Goal: Information Seeking & Learning: Find specific fact

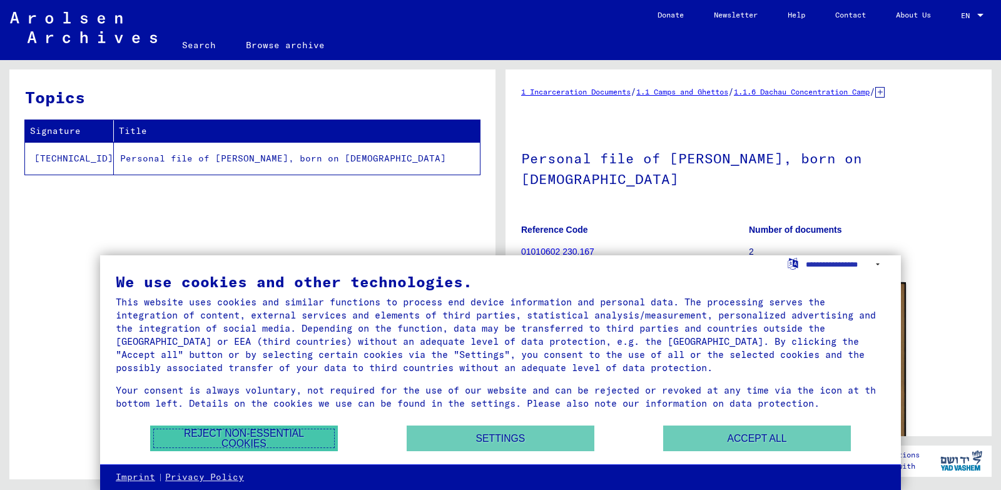
click at [318, 439] on button "Reject non-essential cookies" at bounding box center [244, 438] width 188 height 26
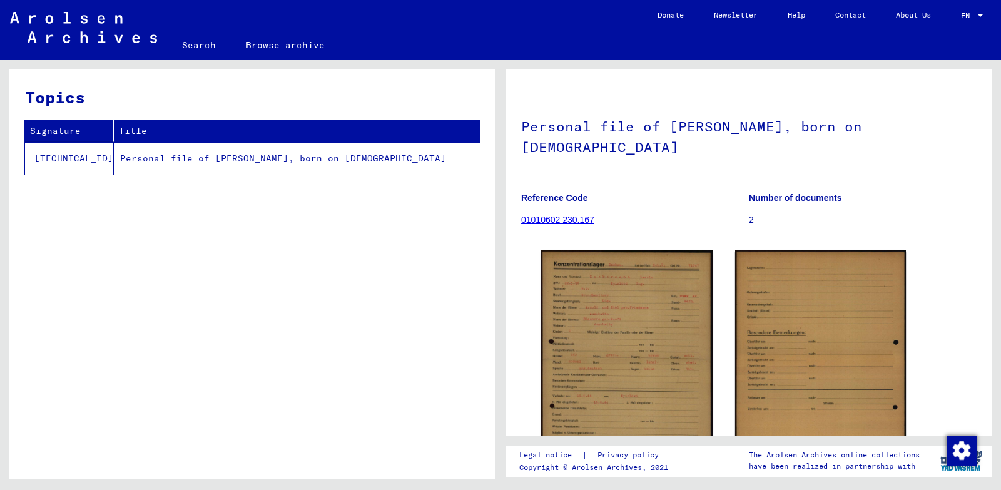
scroll to position [75, 0]
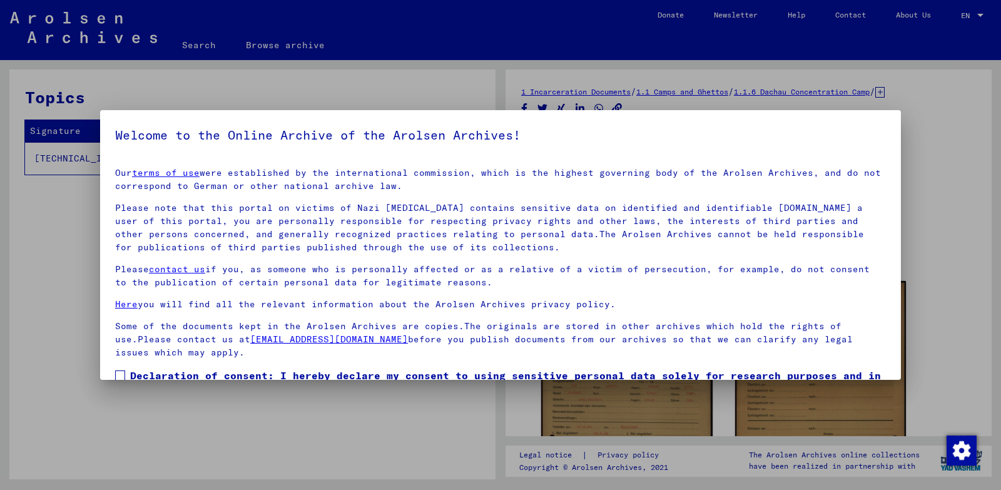
drag, startPoint x: 985, startPoint y: 170, endPoint x: 984, endPoint y: 239, distance: 68.8
click at [935, 313] on div at bounding box center [500, 245] width 1001 height 490
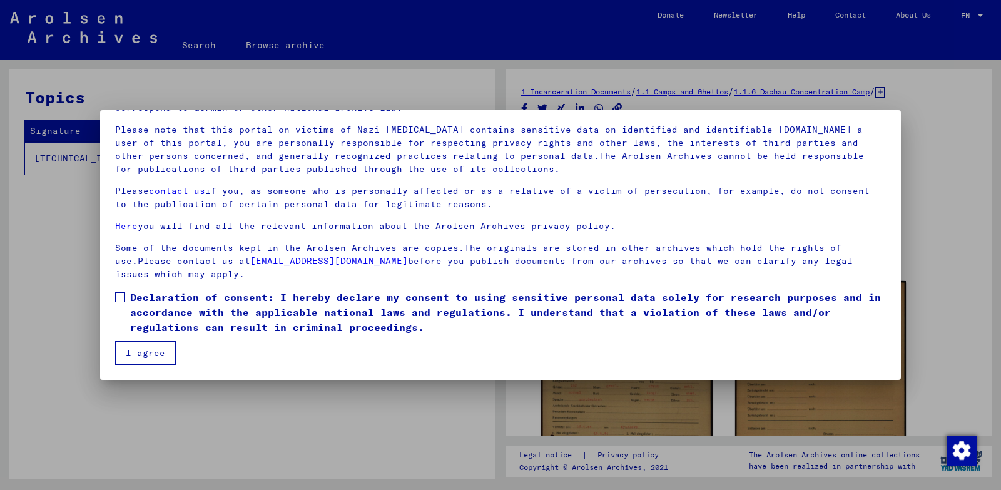
click at [145, 348] on button "I agree" at bounding box center [145, 353] width 61 height 24
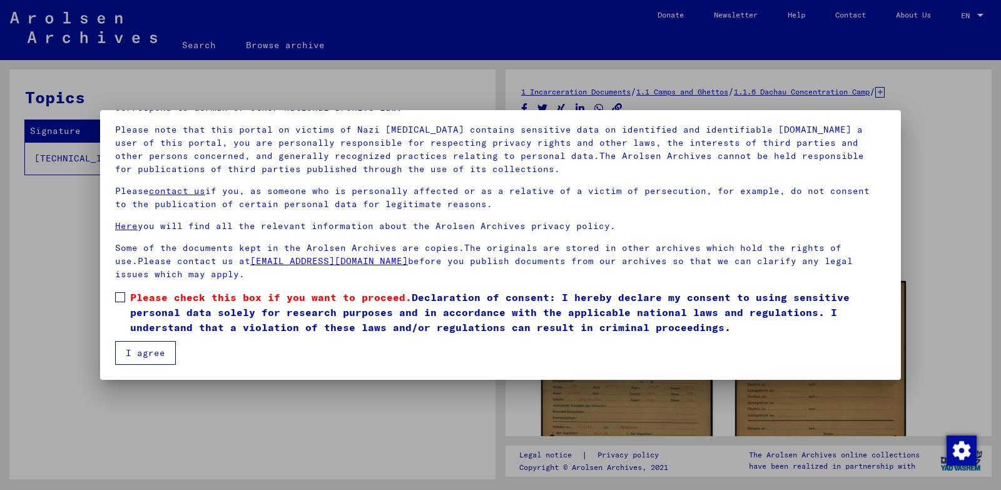
click at [182, 414] on div at bounding box center [500, 245] width 1001 height 490
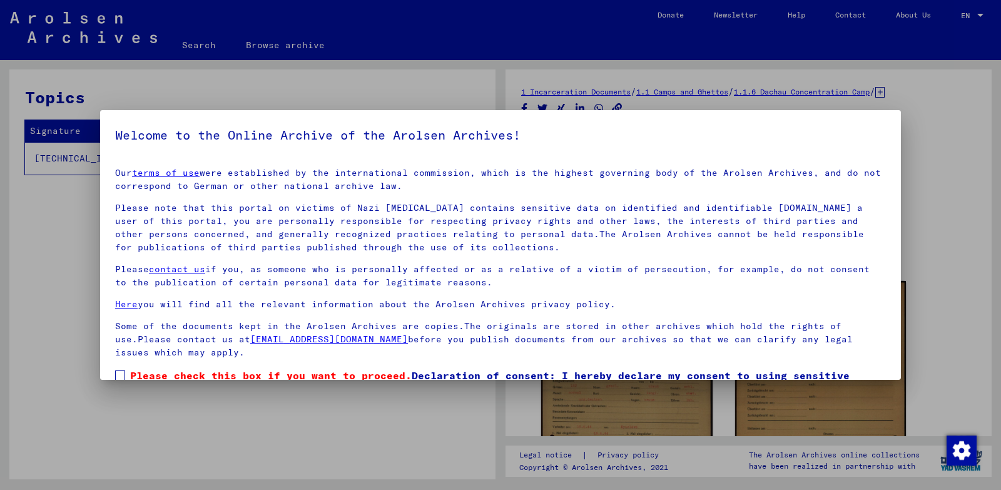
click at [514, 85] on div at bounding box center [500, 245] width 1001 height 490
click at [120, 372] on span at bounding box center [120, 375] width 10 height 10
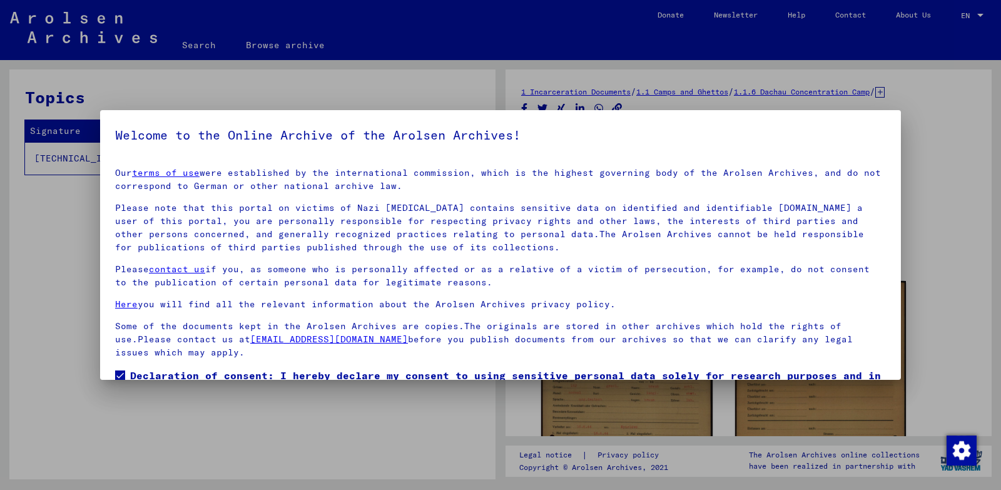
scroll to position [78, 0]
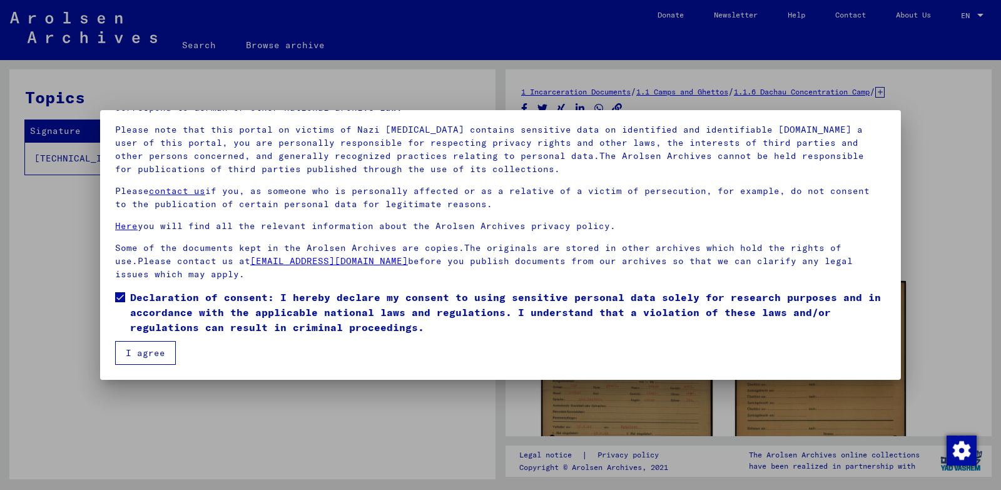
click at [145, 352] on button "I agree" at bounding box center [145, 353] width 61 height 24
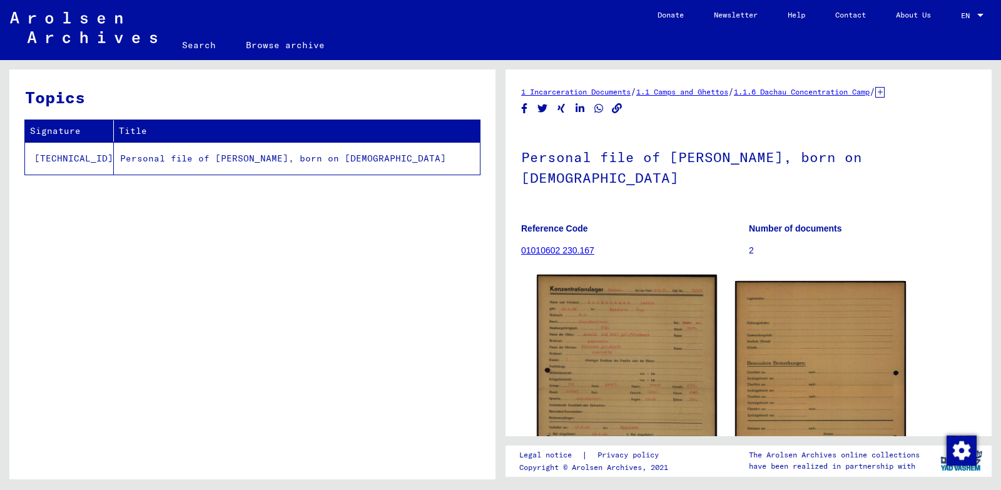
click at [650, 321] on img at bounding box center [627, 403] width 180 height 257
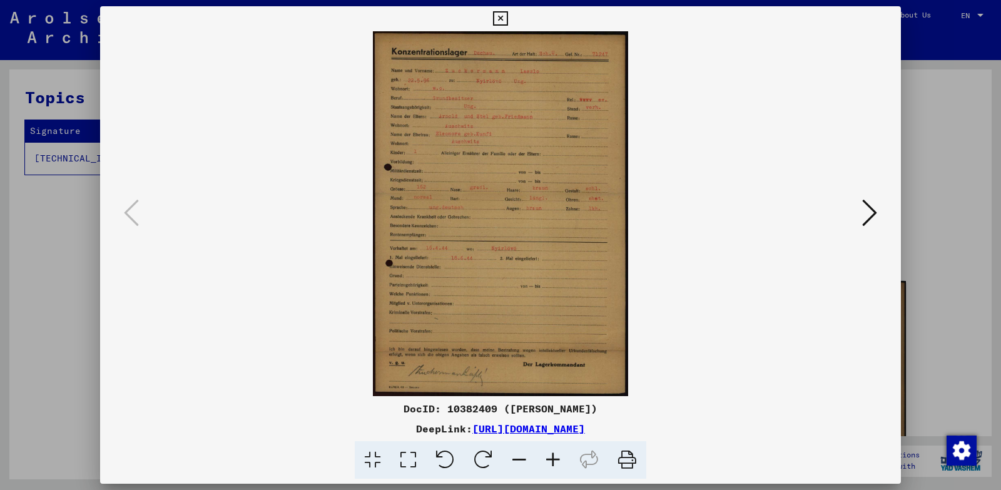
click at [552, 449] on icon at bounding box center [553, 460] width 34 height 38
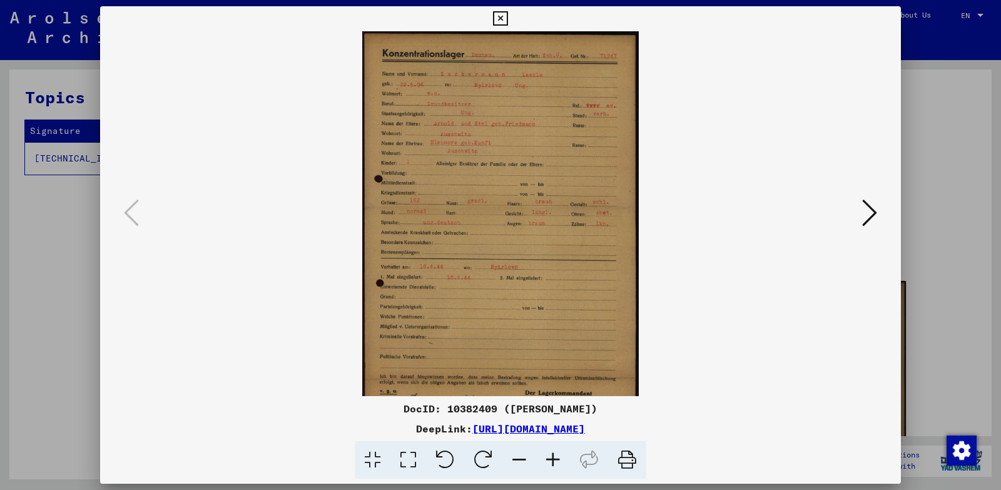
click at [552, 449] on icon at bounding box center [553, 460] width 34 height 38
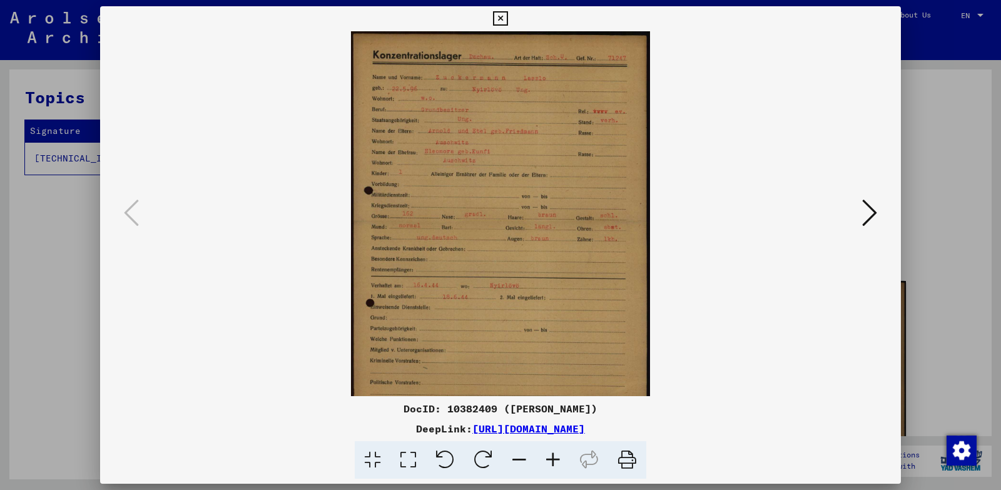
click at [552, 449] on icon at bounding box center [553, 460] width 34 height 38
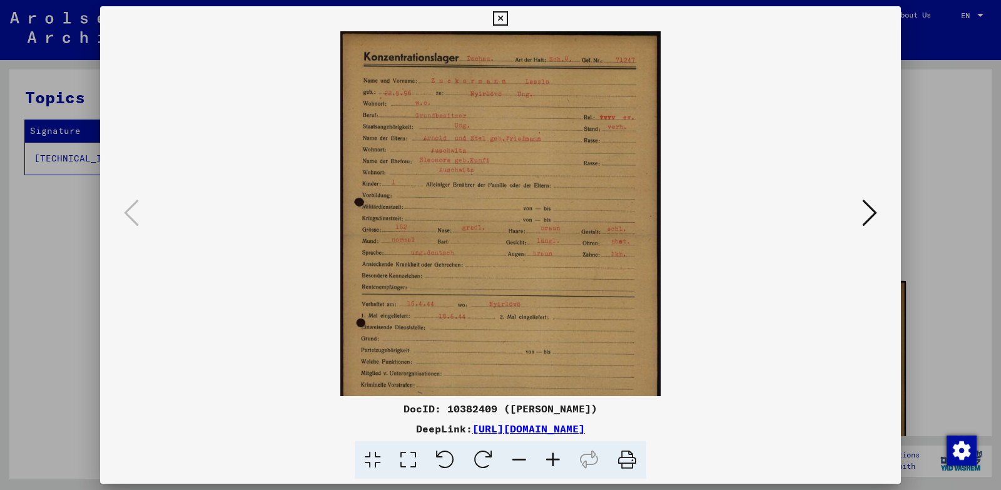
click at [552, 449] on icon at bounding box center [553, 460] width 34 height 38
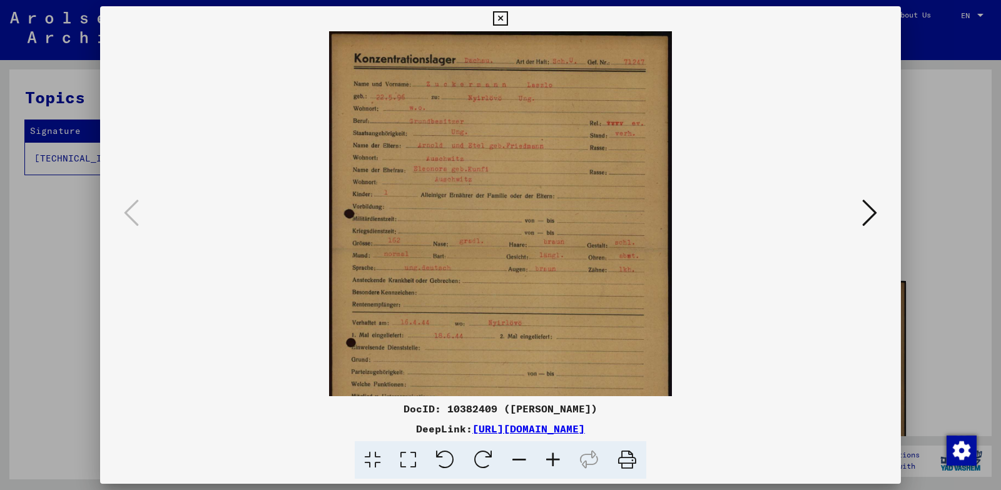
click at [552, 449] on icon at bounding box center [553, 460] width 34 height 38
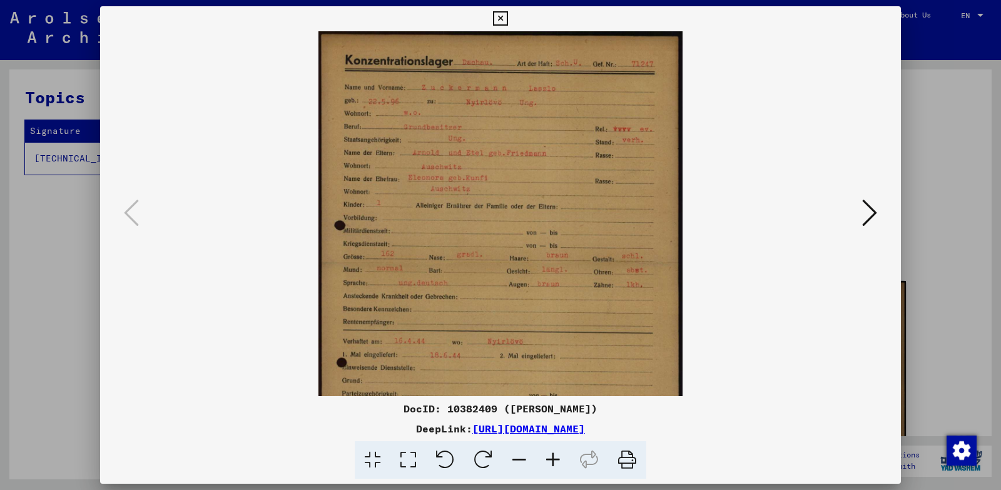
click at [552, 449] on icon at bounding box center [553, 460] width 34 height 38
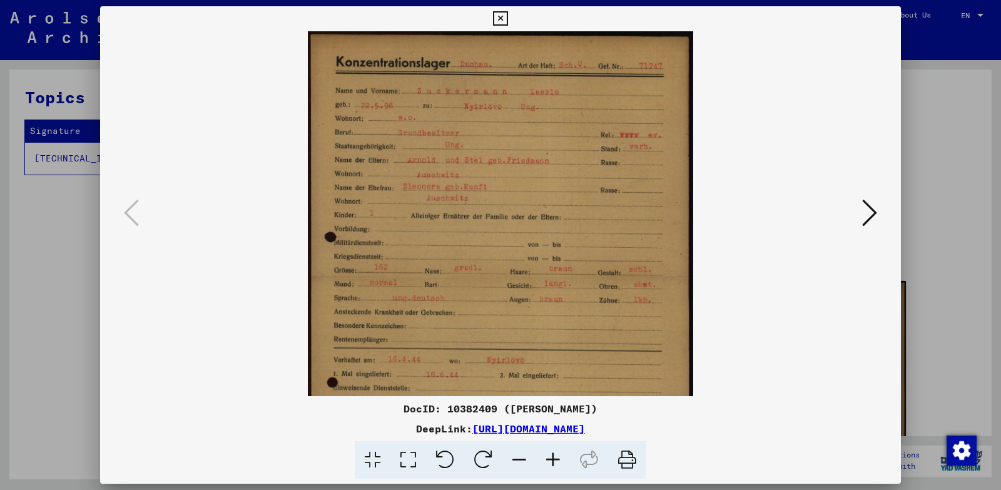
click at [552, 449] on icon at bounding box center [553, 460] width 34 height 38
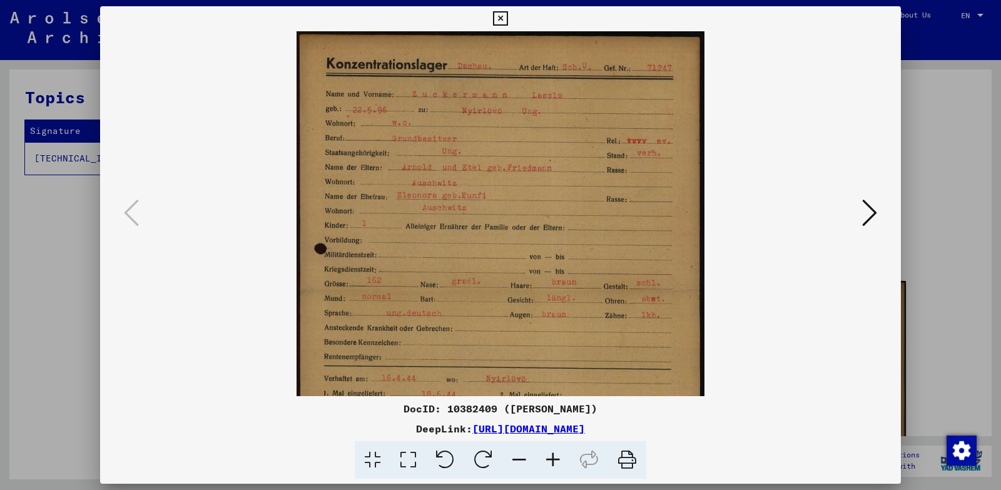
click at [553, 449] on icon at bounding box center [553, 460] width 34 height 38
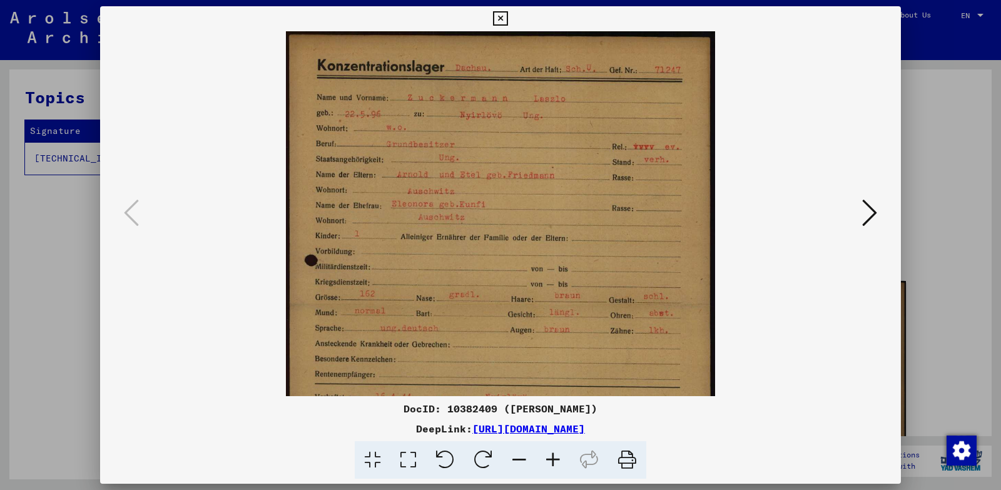
click at [862, 225] on button at bounding box center [870, 214] width 23 height 36
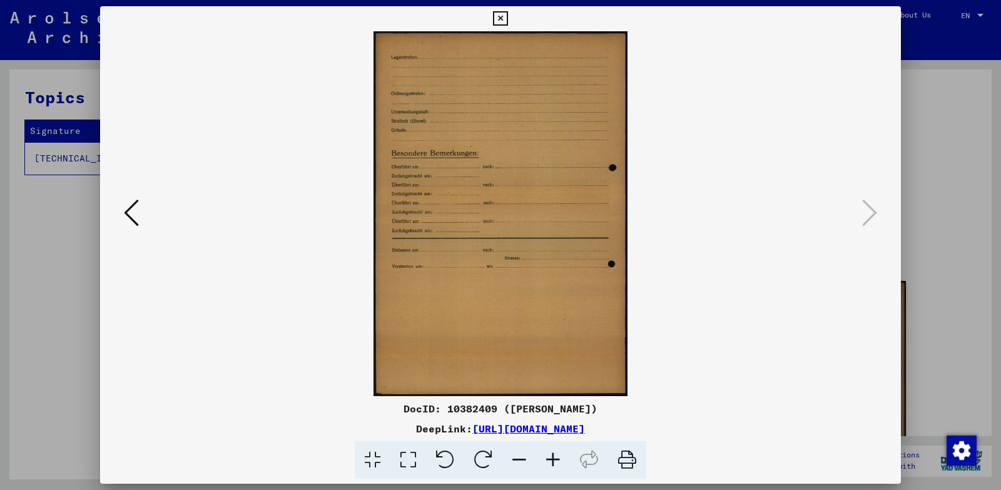
click at [937, 207] on div at bounding box center [500, 245] width 1001 height 490
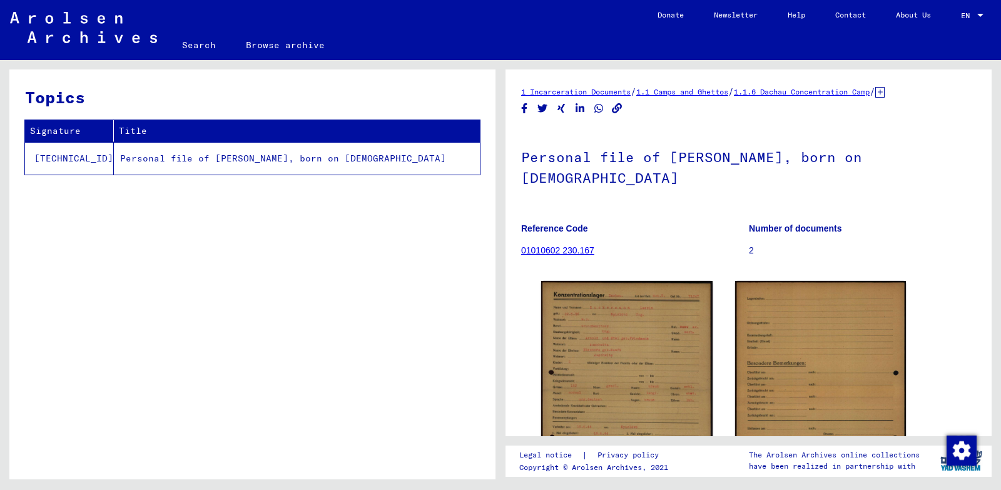
click at [202, 48] on link "Search" at bounding box center [199, 45] width 64 height 30
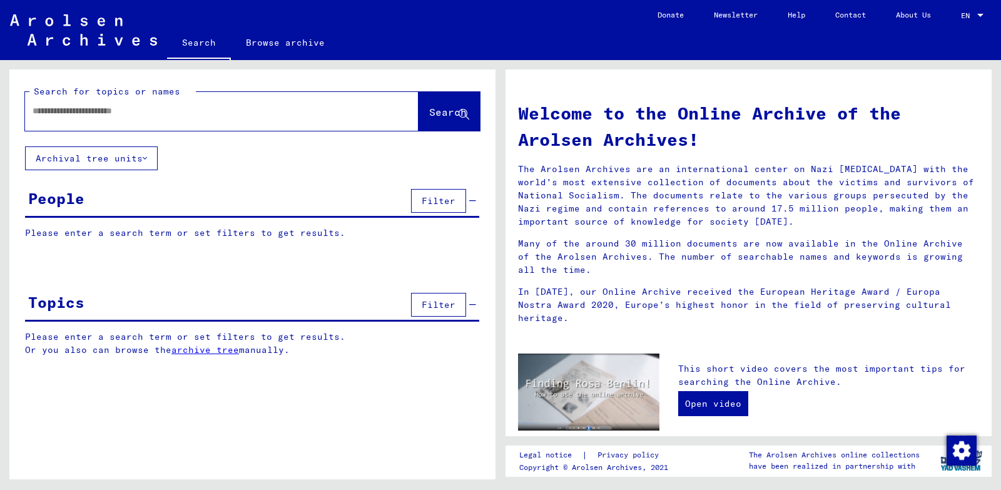
click at [171, 117] on input "text" at bounding box center [207, 110] width 349 height 13
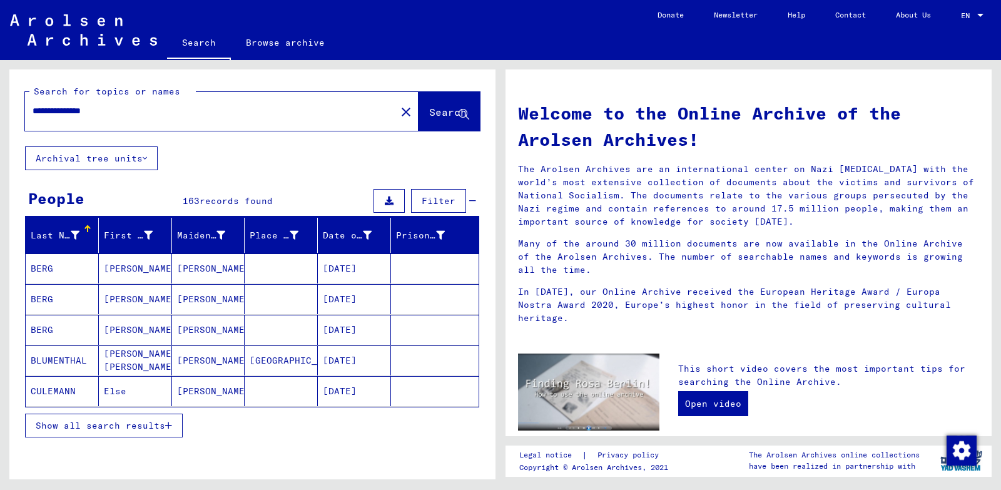
type input "**********"
click at [419, 123] on button "Search" at bounding box center [449, 111] width 61 height 39
click at [64, 431] on span "Show all search results" at bounding box center [101, 425] width 130 height 11
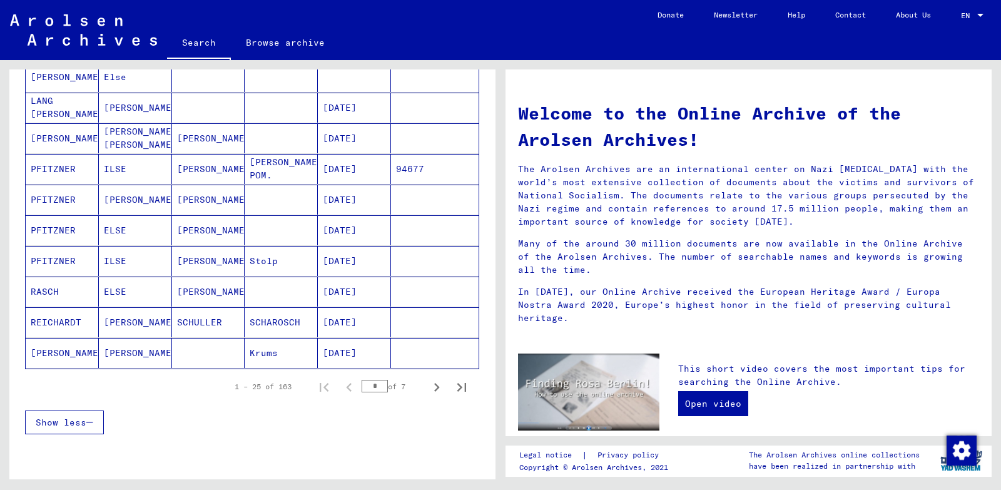
scroll to position [656, 0]
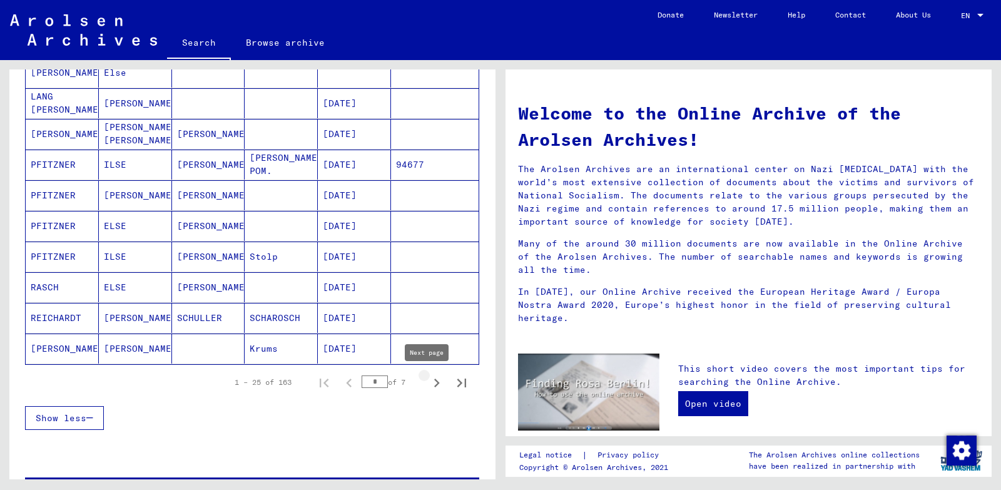
click at [434, 381] on icon "Next page" at bounding box center [437, 383] width 6 height 9
type input "*"
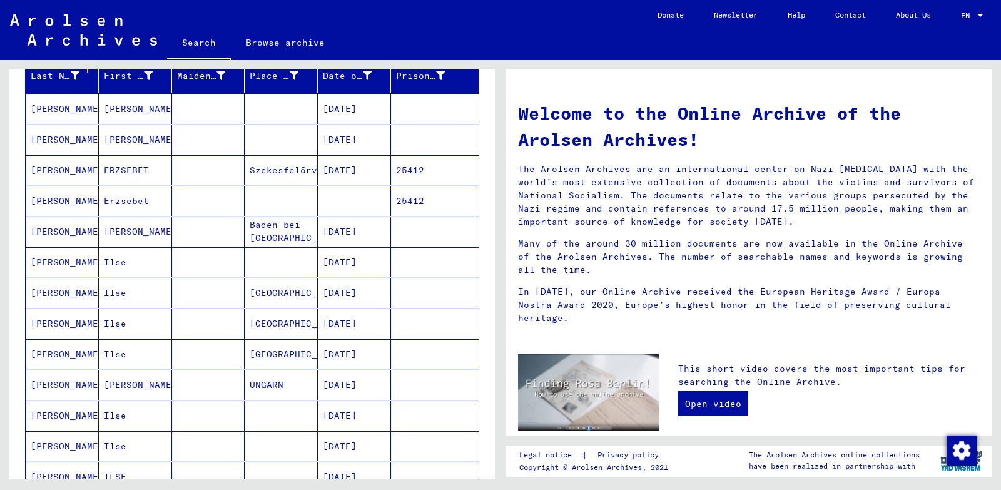
scroll to position [111, 0]
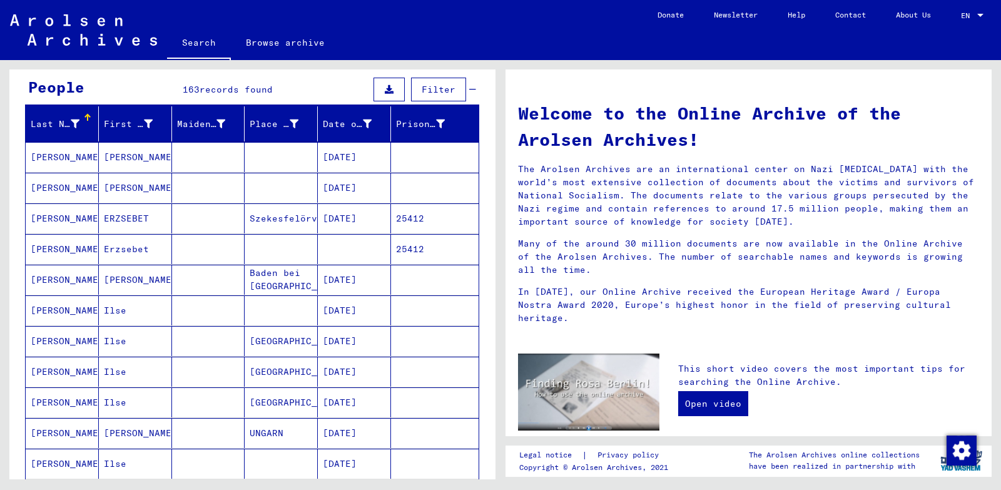
click at [59, 280] on mat-cell "[PERSON_NAME]" at bounding box center [62, 280] width 73 height 30
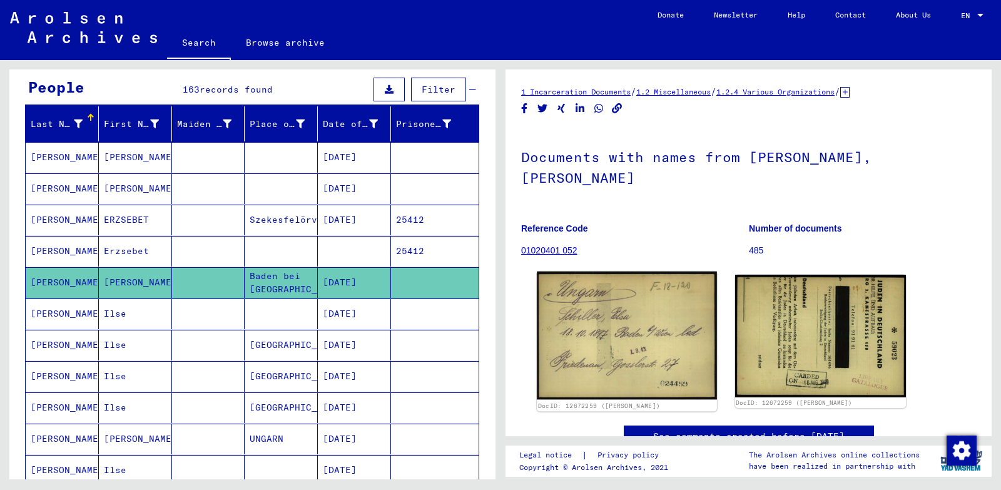
click at [634, 319] on img at bounding box center [627, 336] width 180 height 128
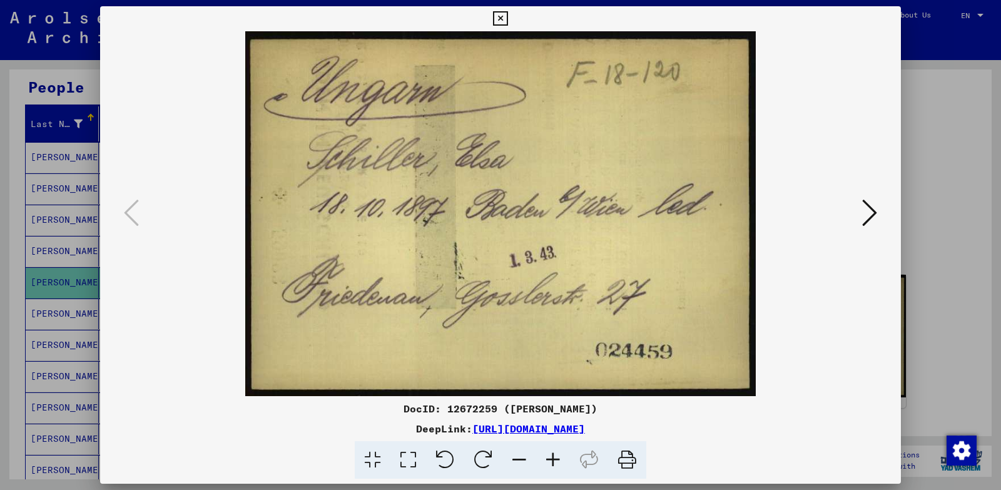
click at [874, 203] on icon at bounding box center [869, 213] width 15 height 30
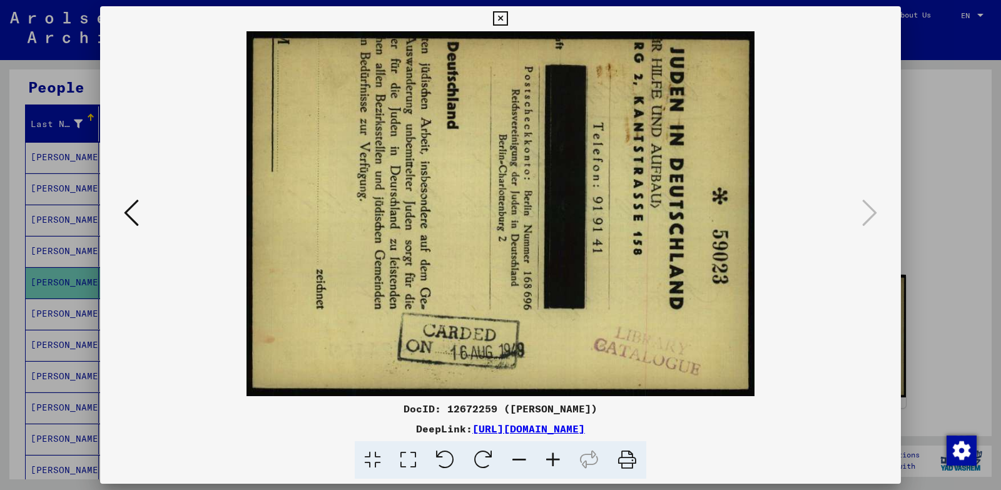
drag, startPoint x: 721, startPoint y: 118, endPoint x: 728, endPoint y: 185, distance: 67.3
click at [728, 185] on img at bounding box center [501, 213] width 716 height 365
click at [518, 454] on icon at bounding box center [519, 460] width 34 height 38
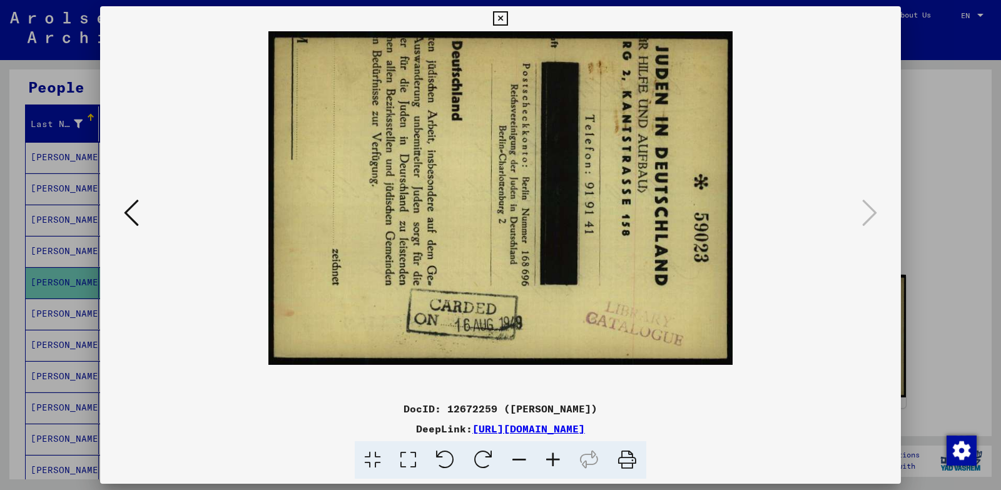
click at [518, 454] on icon at bounding box center [519, 460] width 34 height 38
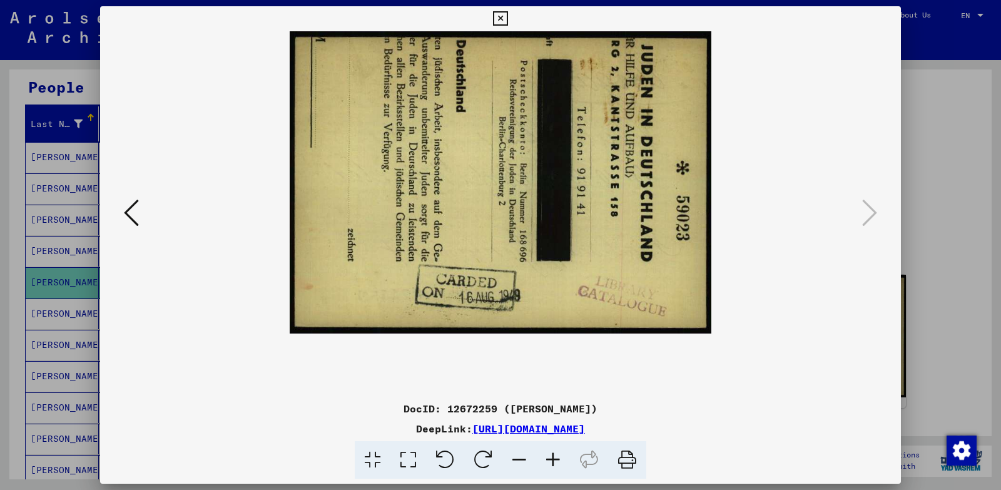
click at [518, 454] on icon at bounding box center [519, 460] width 34 height 38
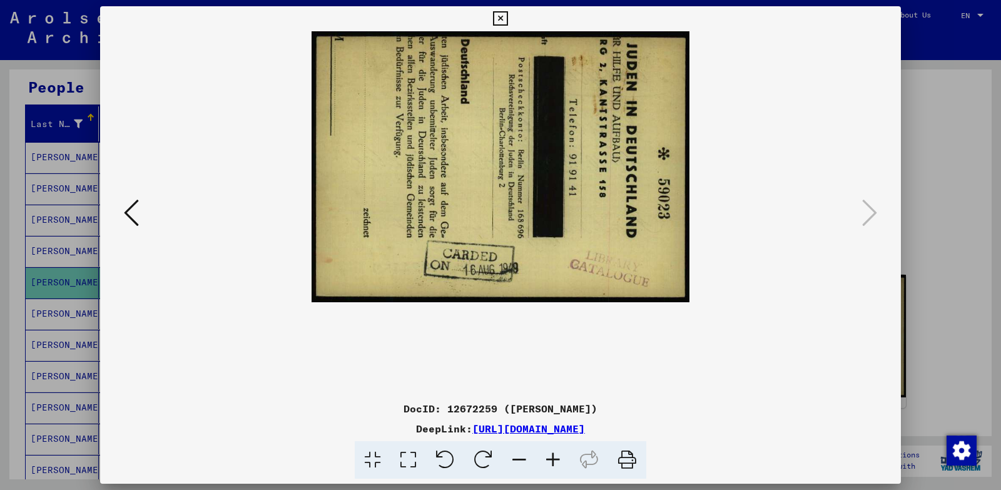
click at [550, 453] on icon at bounding box center [553, 460] width 34 height 38
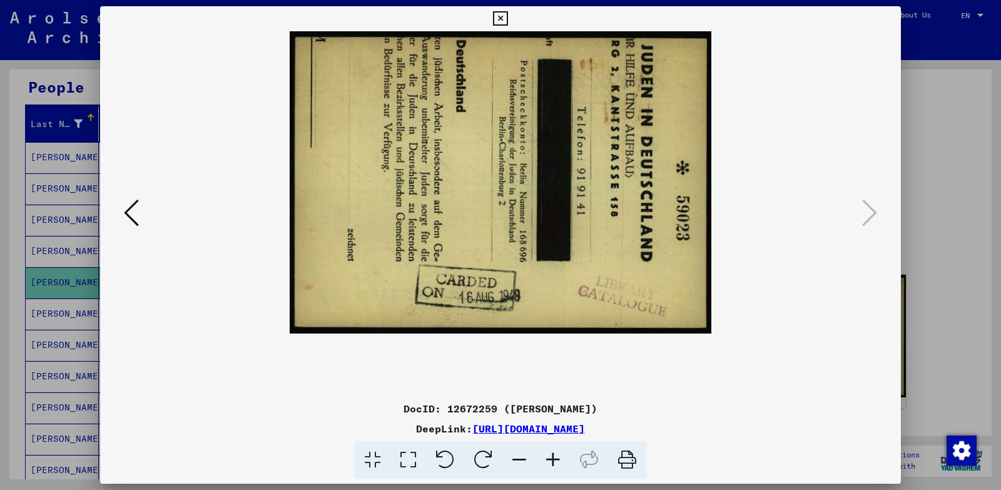
click at [550, 453] on icon at bounding box center [553, 460] width 34 height 38
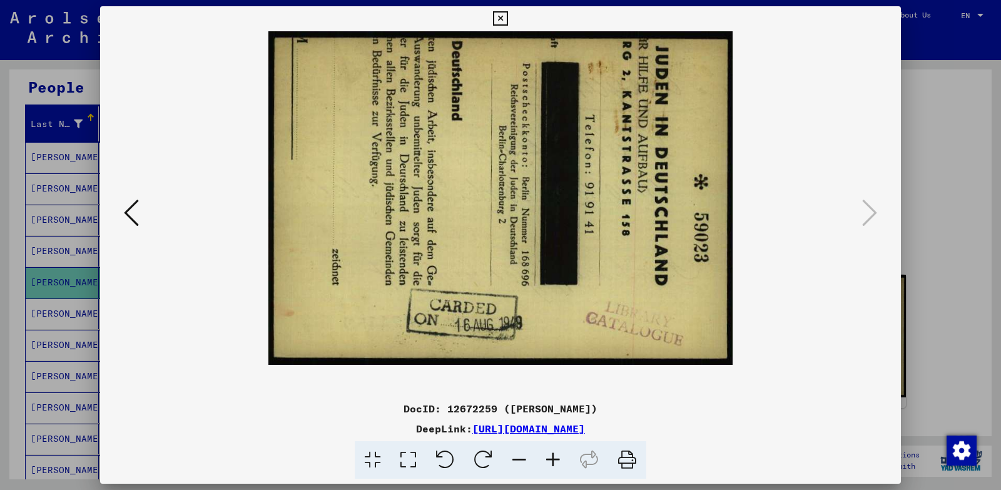
click at [481, 456] on icon at bounding box center [483, 460] width 38 height 38
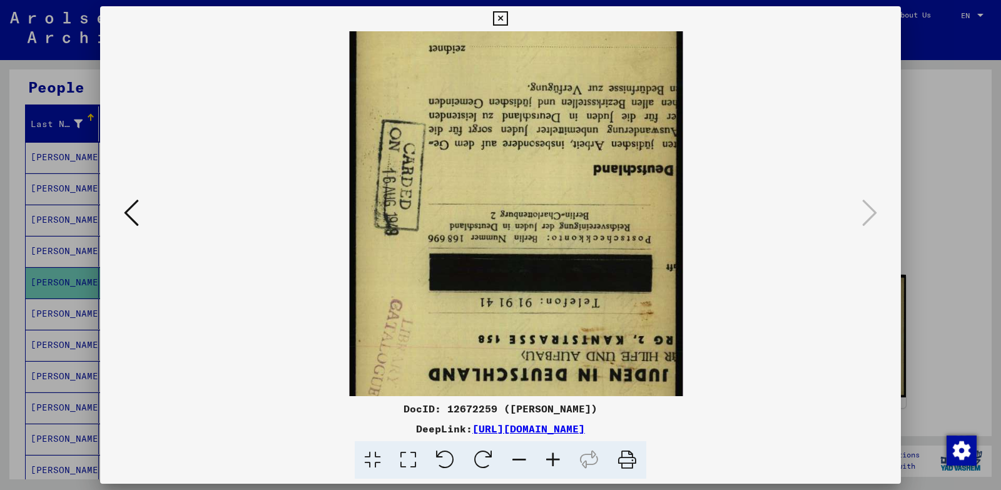
click at [481, 456] on icon at bounding box center [483, 460] width 38 height 38
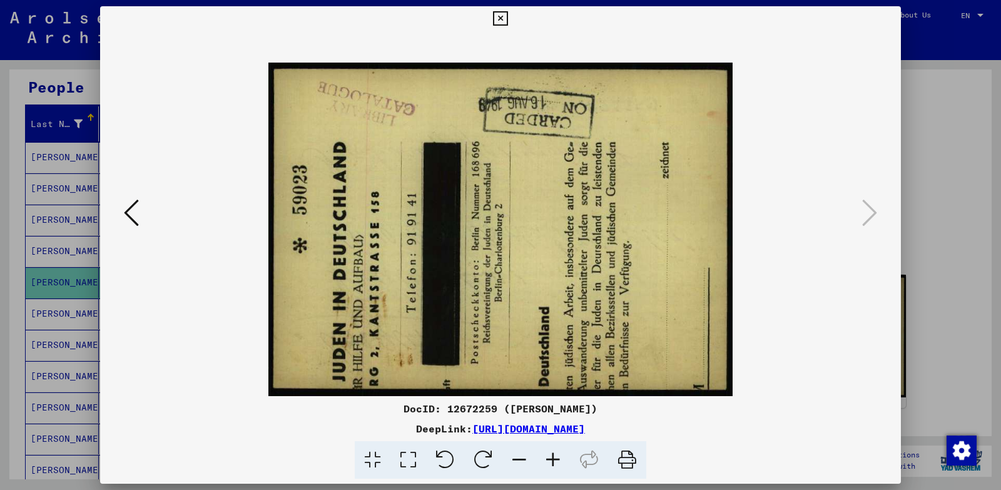
click at [481, 456] on icon at bounding box center [483, 460] width 38 height 38
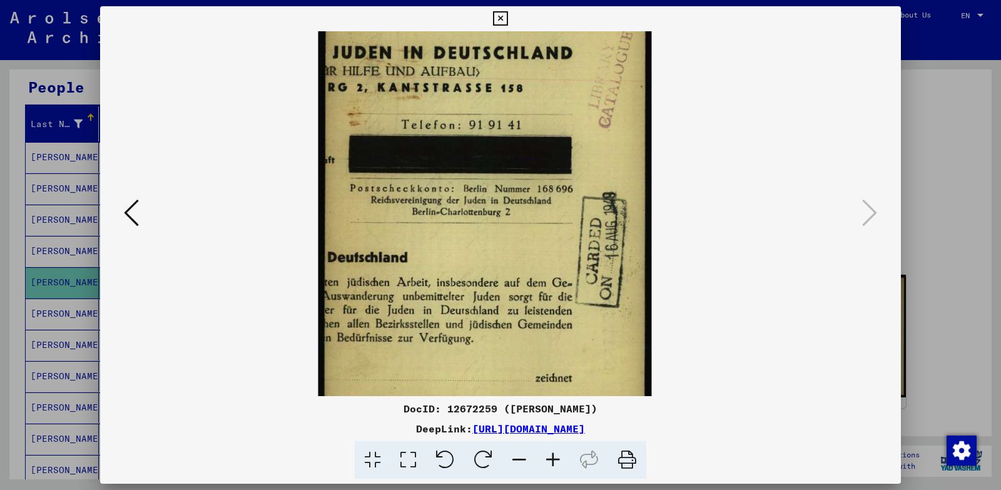
click at [945, 121] on div at bounding box center [500, 245] width 1001 height 490
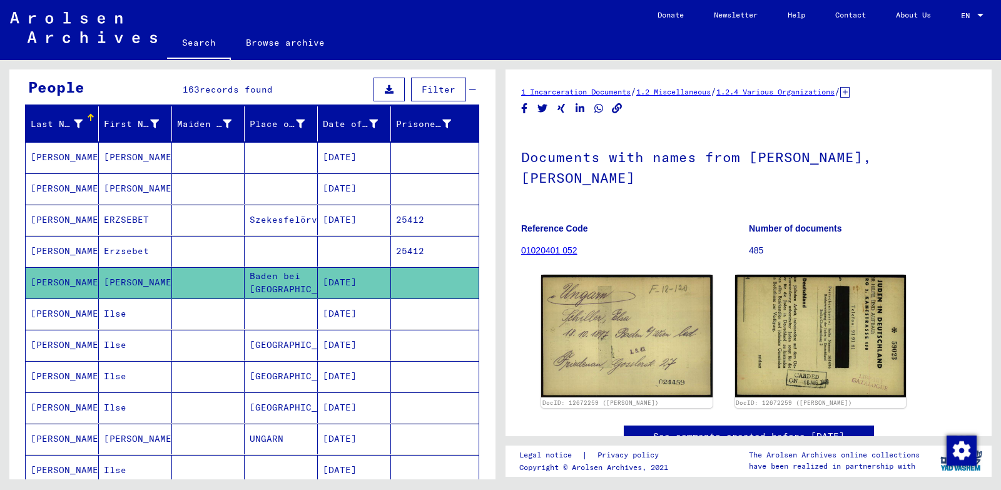
click at [53, 222] on mat-cell "[PERSON_NAME]" at bounding box center [62, 220] width 73 height 31
